Goal: Information Seeking & Learning: Learn about a topic

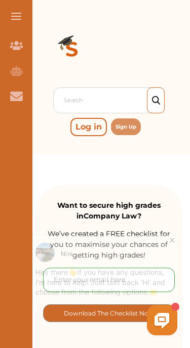
scroll to position [57, 0]
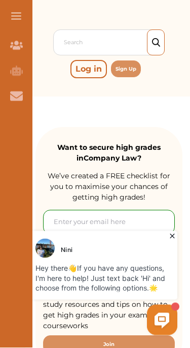
click at [173, 241] on div "Nini Hey there 👋 If you have any questions, I'm here to help! Just text back 'H…" at bounding box center [103, 264] width 150 height 69
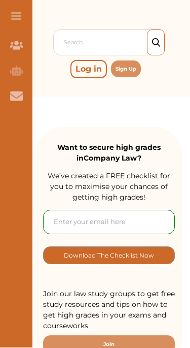
scroll to position [58, 0]
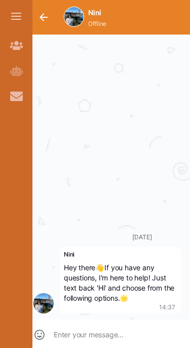
click at [48, 17] on button "button" at bounding box center [43, 17] width 24 height 24
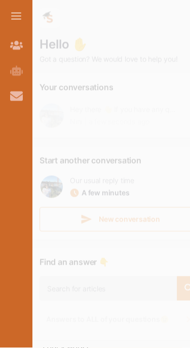
scroll to position [14, 0]
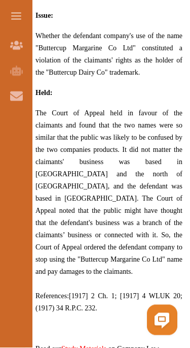
scroll to position [880, 0]
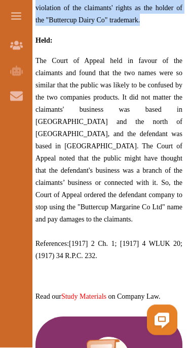
click at [154, 80] on span "The Court of Appeal held in favour of the claimants and found that the two name…" at bounding box center [109, 140] width 147 height 166
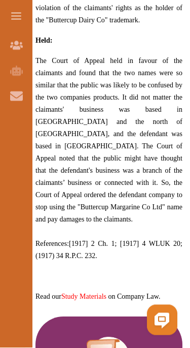
scroll to position [932, 0]
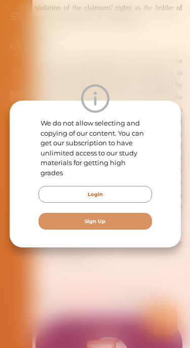
click at [154, 59] on div "We do not allow selecting and copying of our content. You can get our subscript…" at bounding box center [95, 174] width 190 height 348
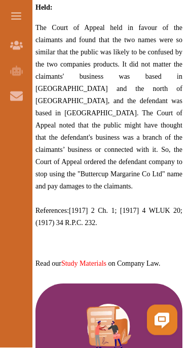
click at [146, 91] on span "The Court of Appeal held in favour of the claimants and found that the two name…" at bounding box center [109, 107] width 147 height 166
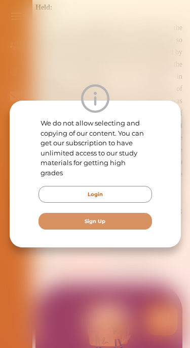
click at [164, 59] on div "We do not allow selecting and copying of our content. You can get our subscript…" at bounding box center [95, 174] width 190 height 348
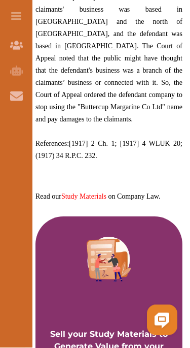
scroll to position [1035, 0]
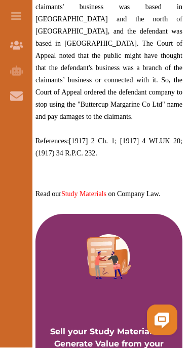
click at [49, 58] on span "The Court of Appeal held in favour of the claimants and found that the two name…" at bounding box center [109, 38] width 147 height 166
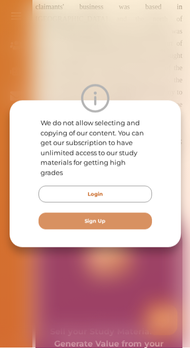
scroll to position [1035, 0]
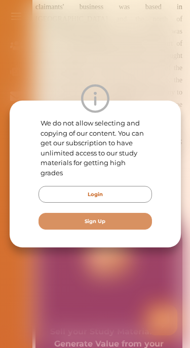
click at [139, 72] on div "We do not allow selecting and copying of our content. You can get our subscript…" at bounding box center [95, 174] width 190 height 348
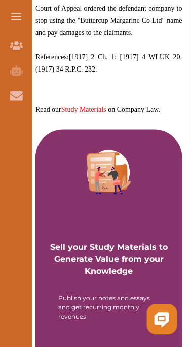
scroll to position [1120, 0]
